Goal: Find contact information: Find contact information

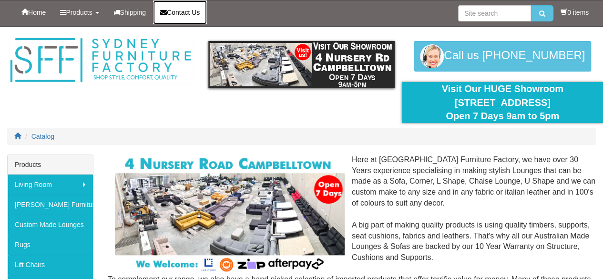
click at [200, 14] on span "Contact Us" at bounding box center [183, 13] width 33 height 8
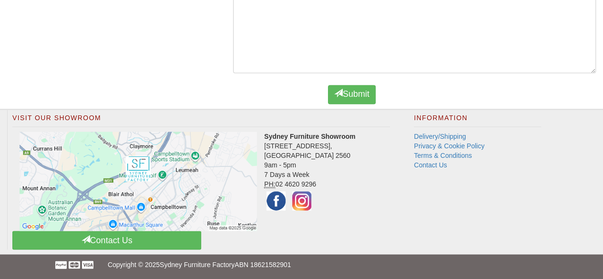
scroll to position [677, 0]
click at [438, 163] on link "Contact Us" at bounding box center [430, 165] width 33 height 8
